Goal: Transaction & Acquisition: Purchase product/service

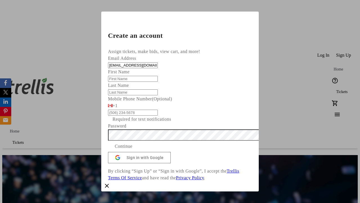
type input "[EMAIL_ADDRESS][DOMAIN_NAME]"
type input "Dallin"
type input "Bashirian"
click at [133, 150] on span "Continue" at bounding box center [124, 146] width 18 height 7
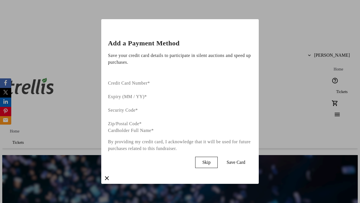
click at [211, 160] on span "Skip" at bounding box center [206, 162] width 8 height 5
click at [336, 90] on span "Tickets" at bounding box center [342, 92] width 12 height 5
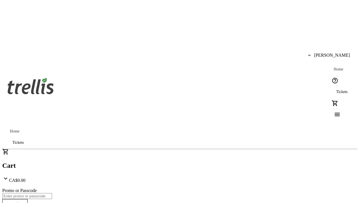
type input "1"
